Goal: Task Accomplishment & Management: Use online tool/utility

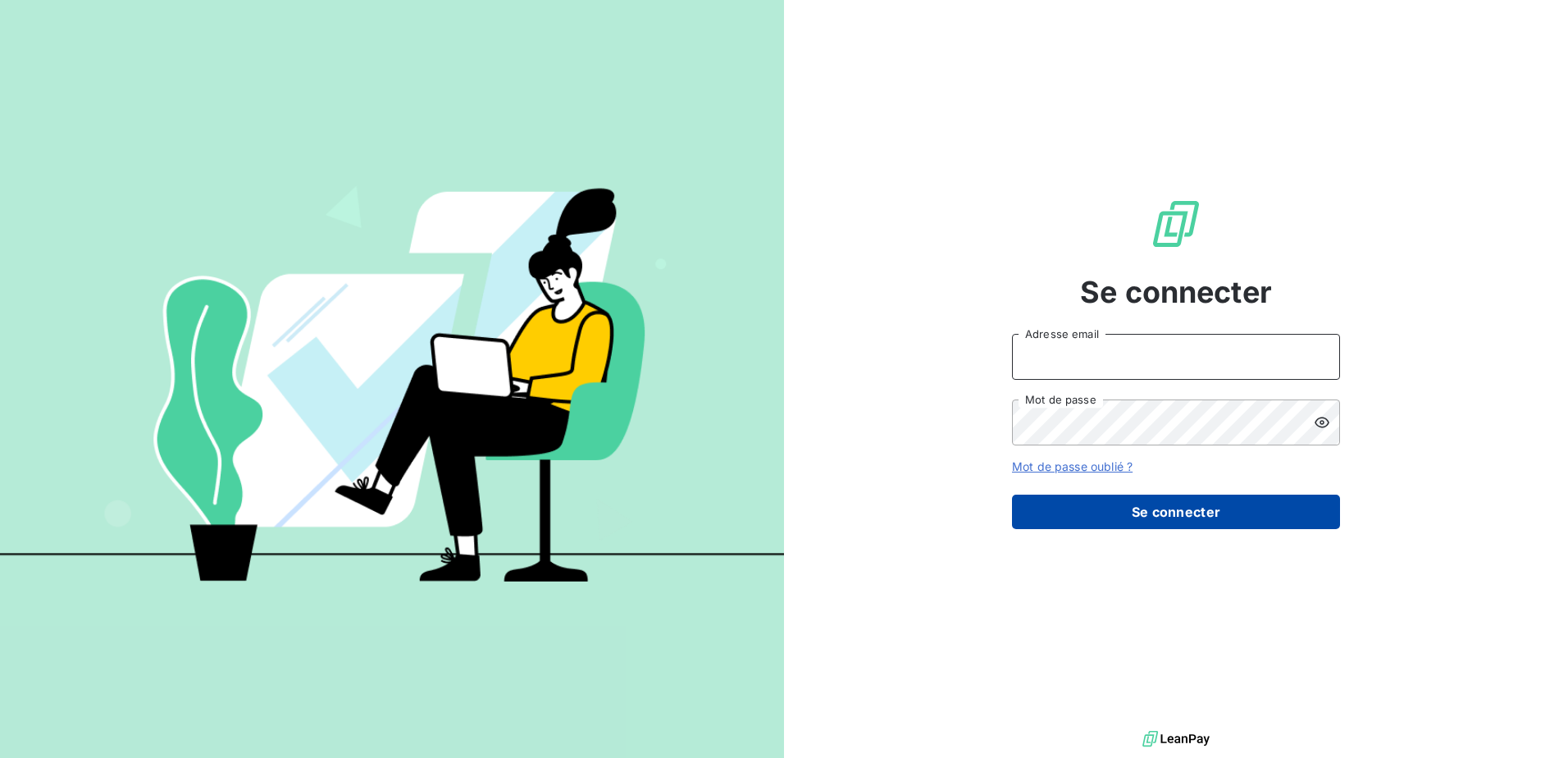
type input "[PERSON_NAME][EMAIL_ADDRESS][DOMAIN_NAME]"
click at [1152, 520] on button "Se connecter" at bounding box center [1176, 512] width 328 height 34
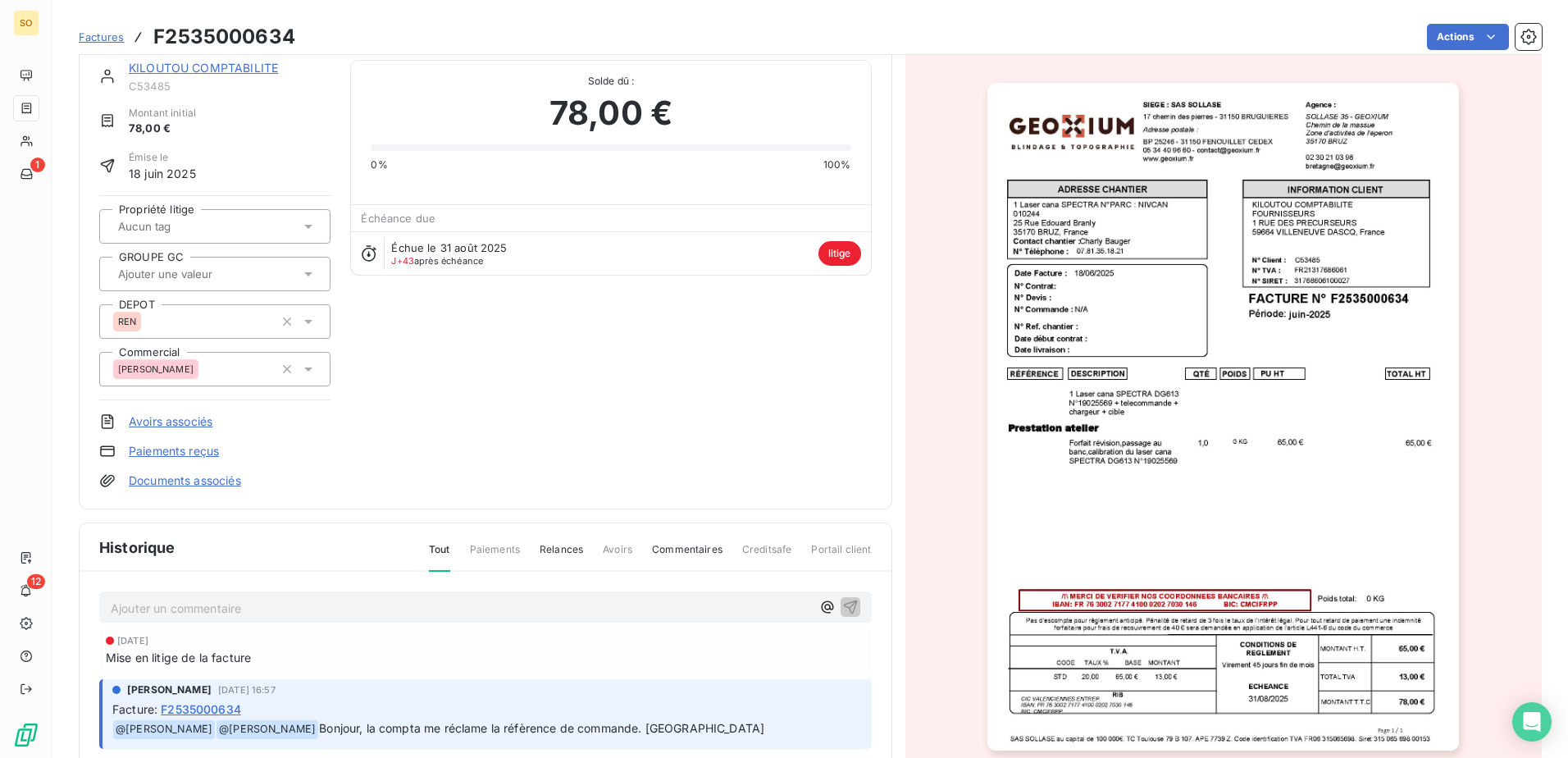
scroll to position [1, 0]
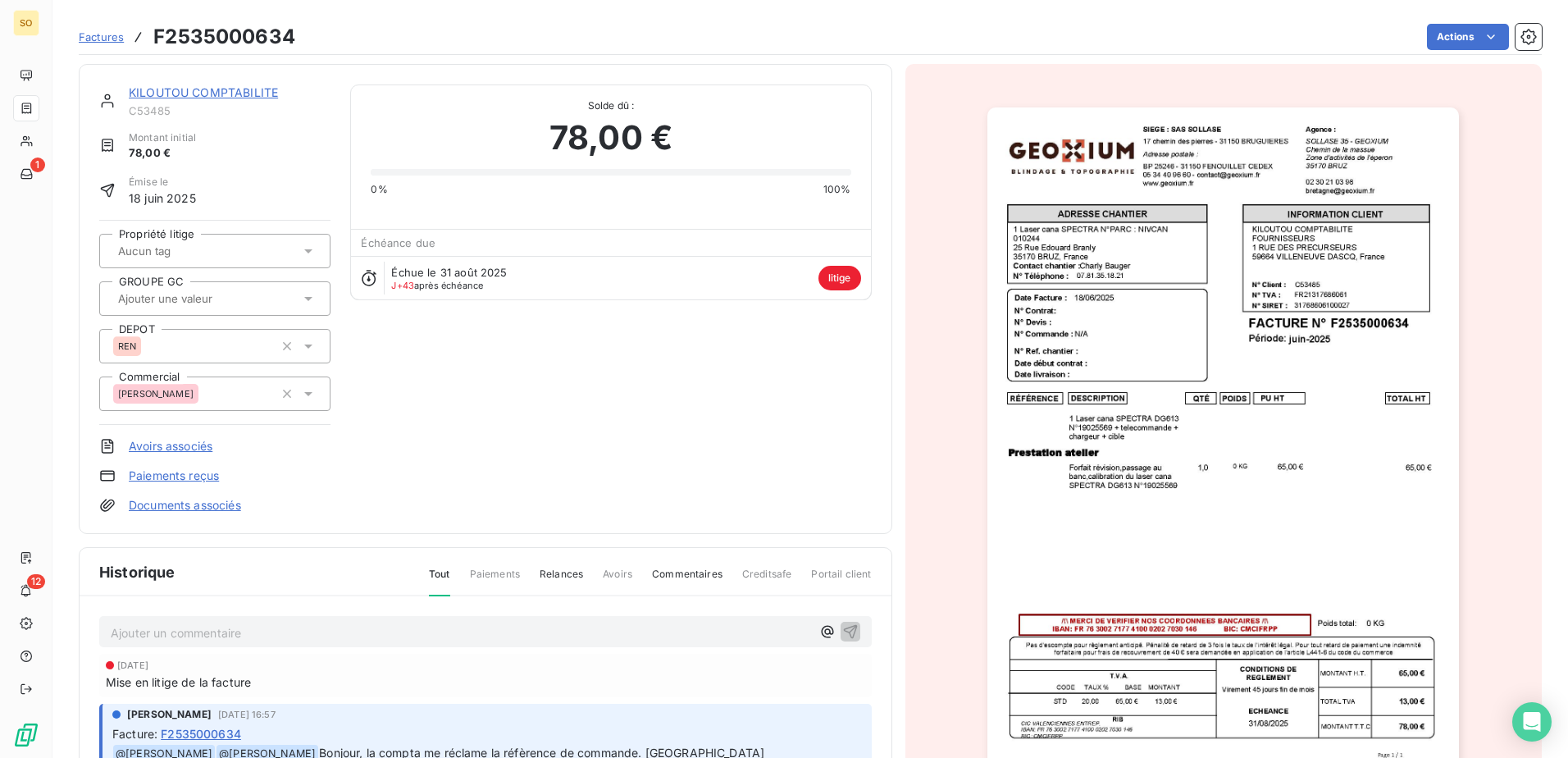
click at [256, 41] on h3 "F2535000634" at bounding box center [224, 36] width 142 height 29
copy h3 "F2535000634"
